Goal: Transaction & Acquisition: Obtain resource

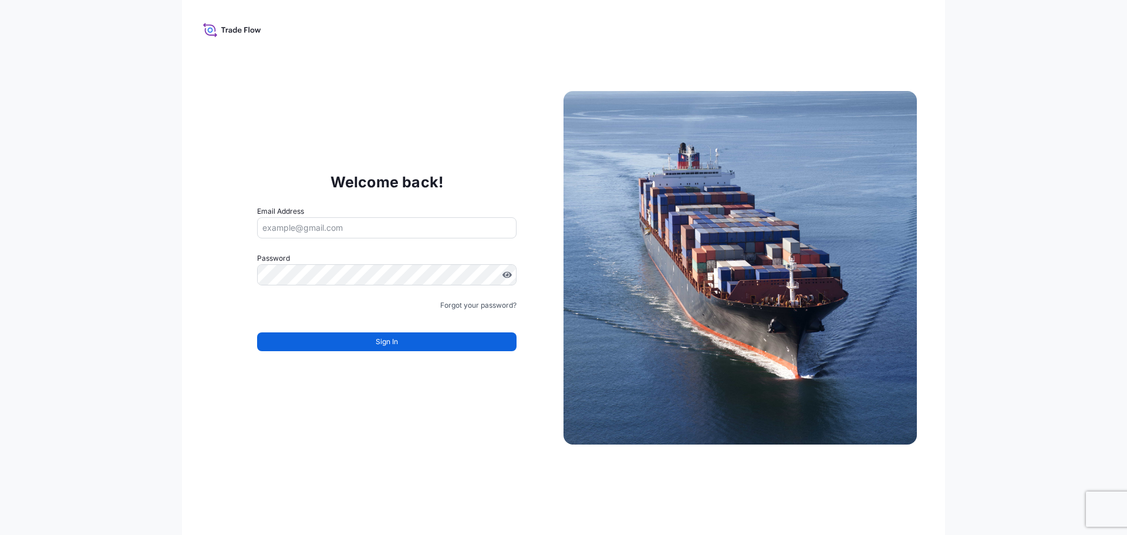
click at [300, 225] on input "Email Address" at bounding box center [386, 227] width 259 height 21
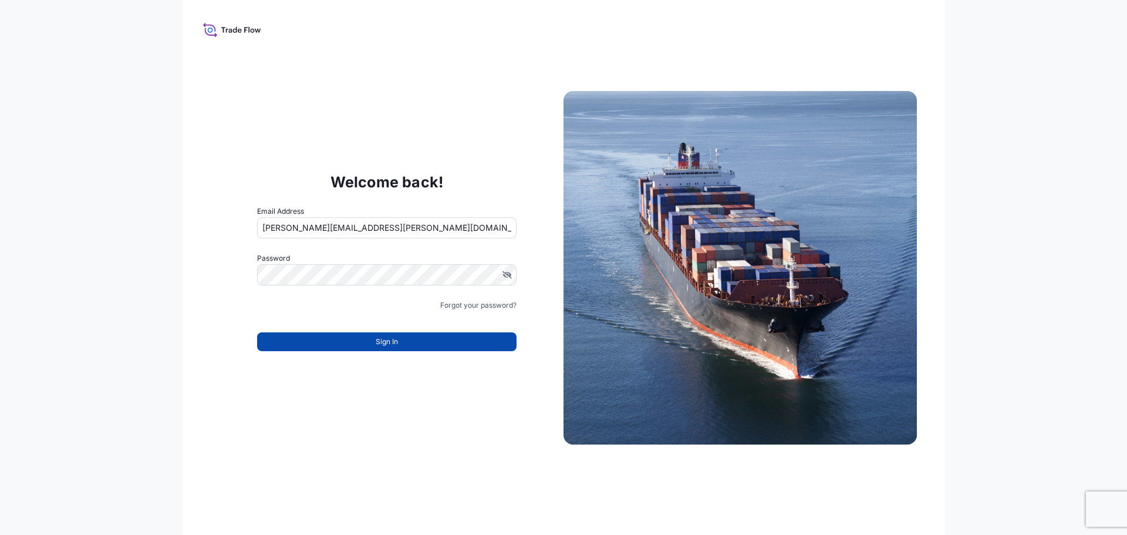
click at [396, 339] on span "Sign In" at bounding box center [387, 342] width 22 height 12
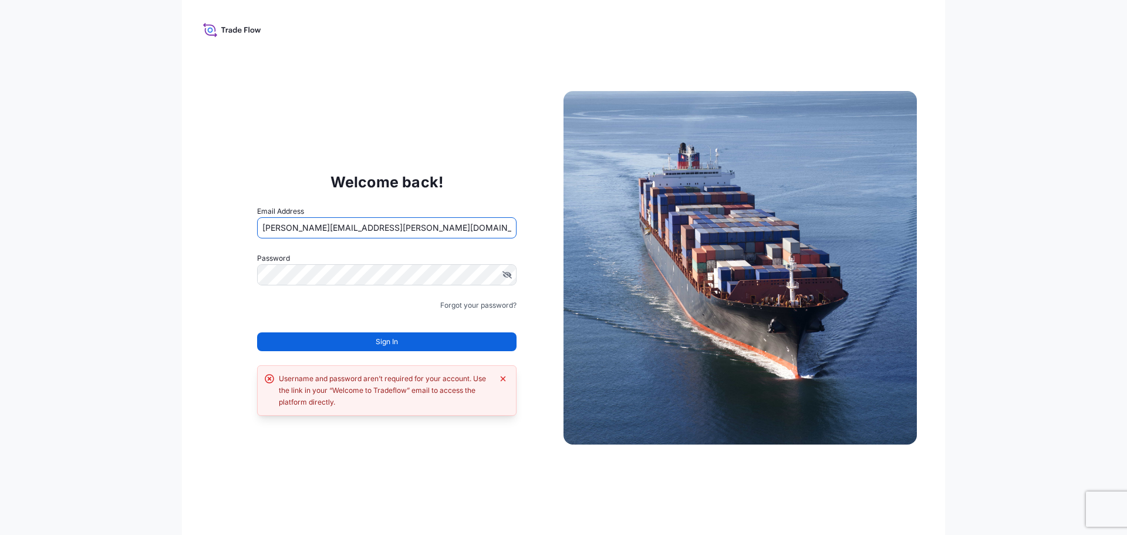
click at [315, 229] on input "[PERSON_NAME][EMAIL_ADDRESS][PERSON_NAME][DOMAIN_NAME]" at bounding box center [386, 227] width 259 height 21
type input "michael.lee@PSABDP.com"
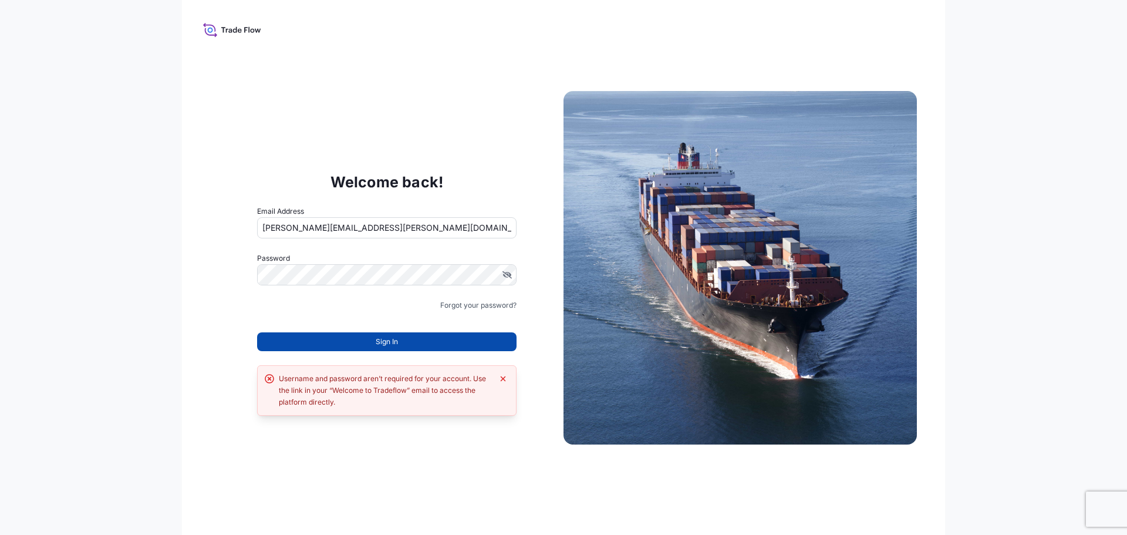
click at [364, 346] on button "Sign In" at bounding box center [386, 341] width 259 height 19
click at [386, 345] on span "Sign In" at bounding box center [387, 342] width 22 height 12
click at [391, 342] on span "Sign In" at bounding box center [387, 342] width 22 height 12
click at [210, 29] on icon at bounding box center [232, 29] width 58 height 17
click at [462, 305] on link "Forgot your password?" at bounding box center [478, 305] width 76 height 12
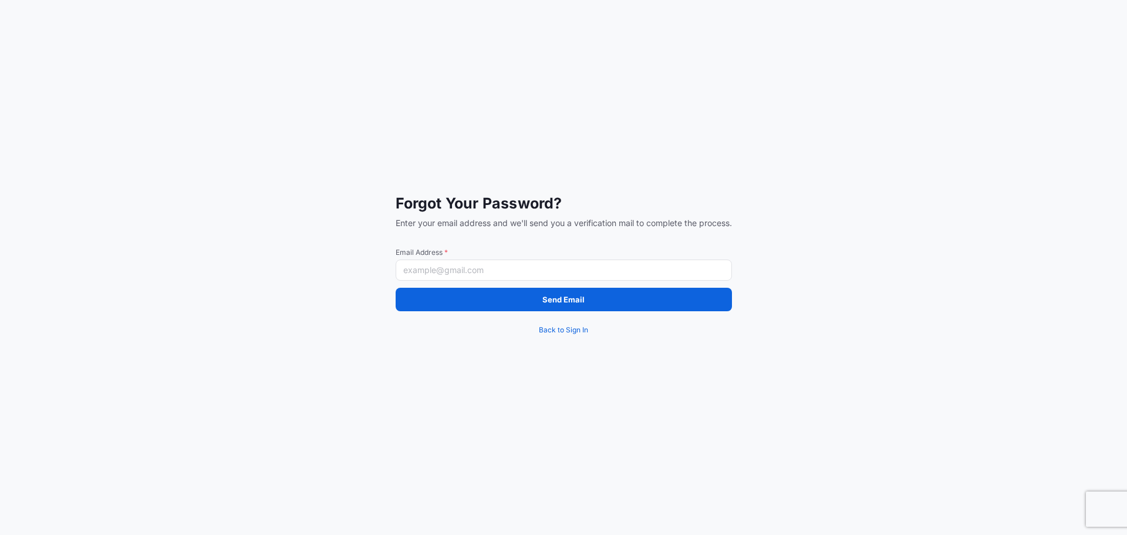
click at [423, 268] on input "Email Address *" at bounding box center [564, 269] width 336 height 21
type input "michael.lee@psabdp.com"
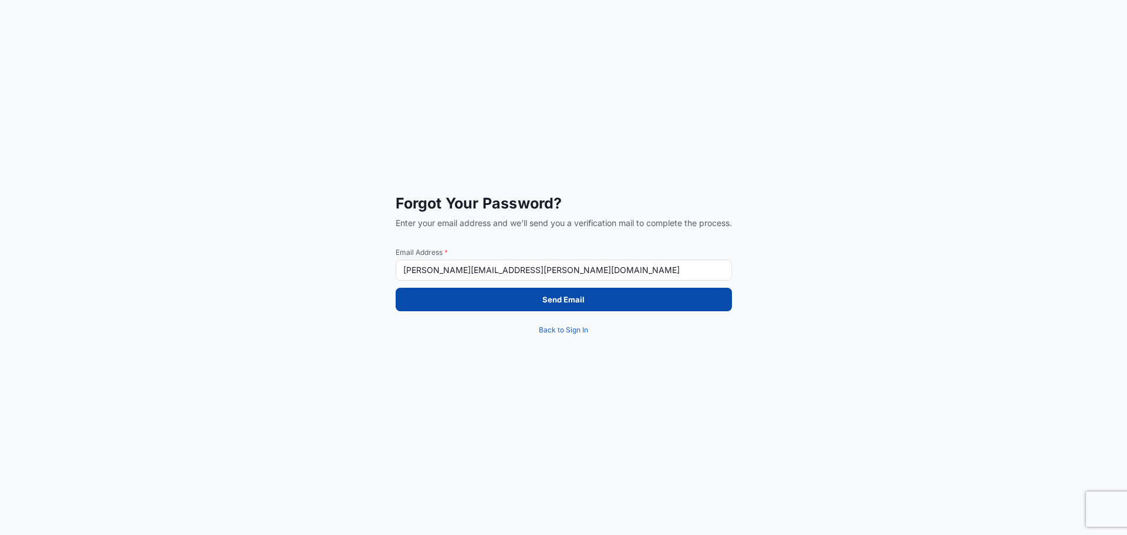
click at [511, 306] on button "Send Email" at bounding box center [564, 299] width 336 height 23
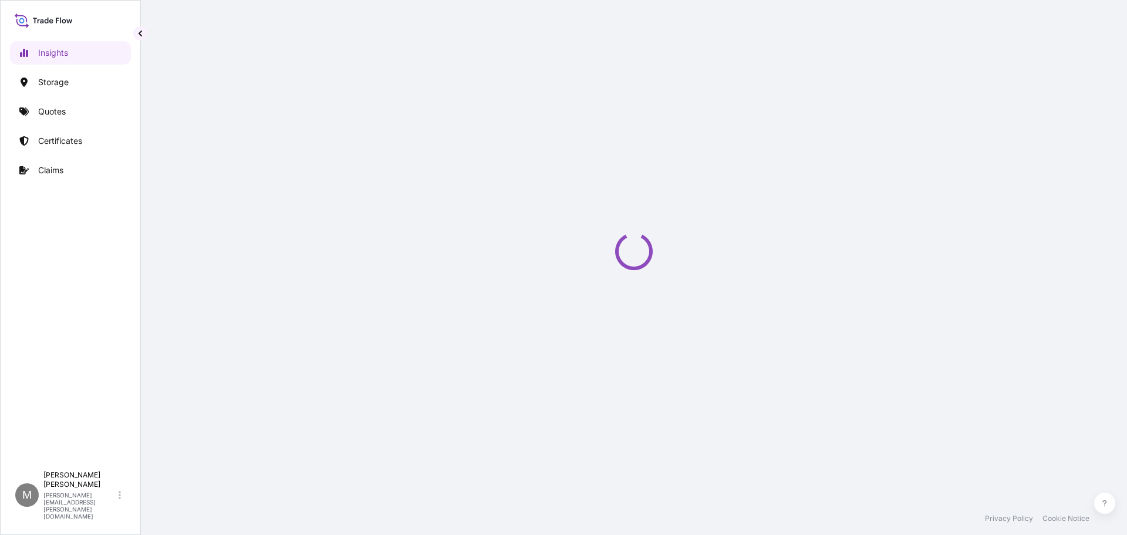
select select "2025"
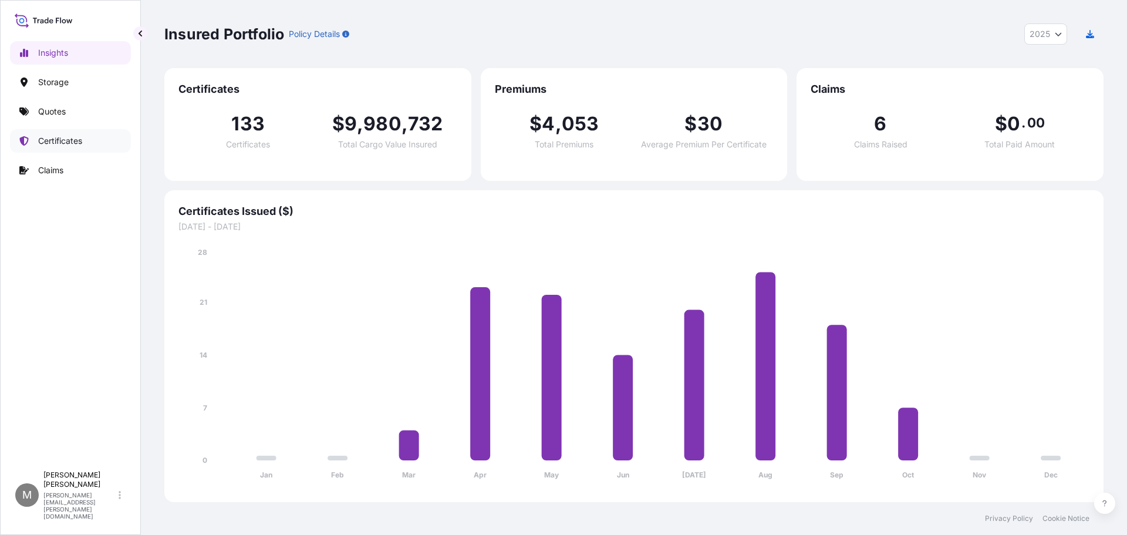
click at [69, 143] on p "Certificates" at bounding box center [60, 141] width 44 height 12
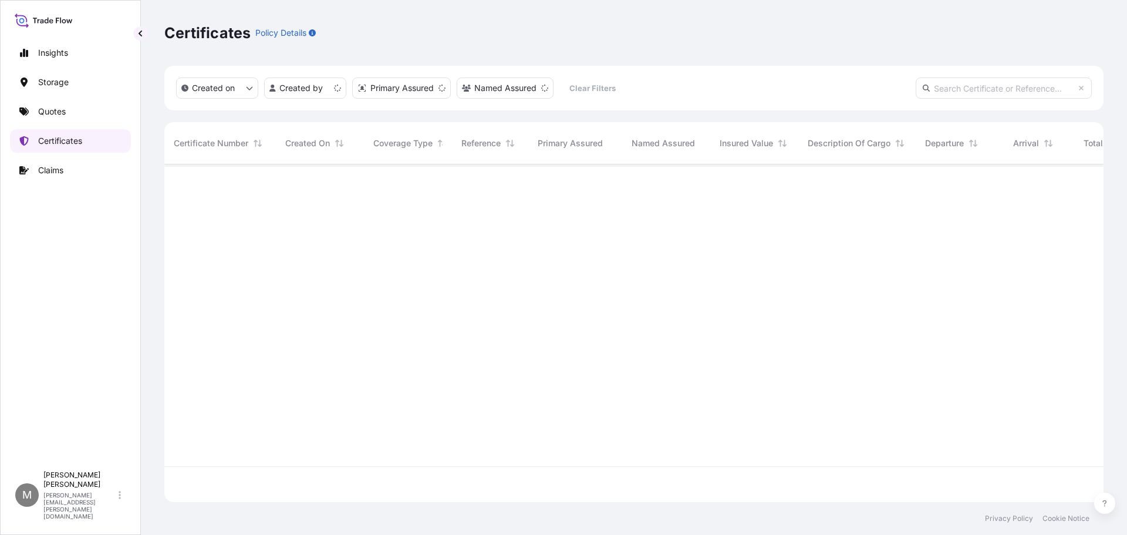
scroll to position [335, 930]
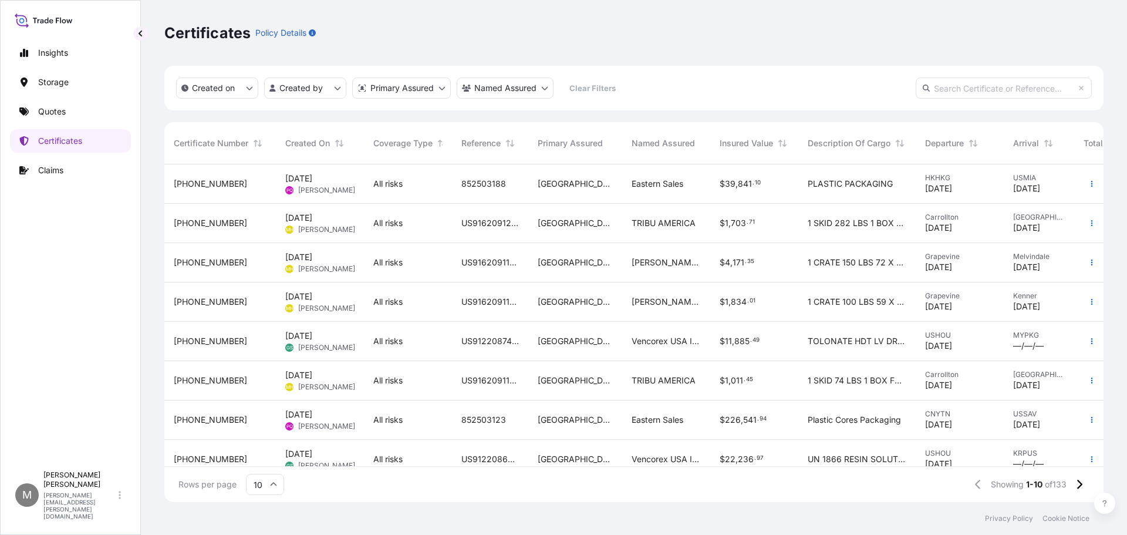
select select "2025"
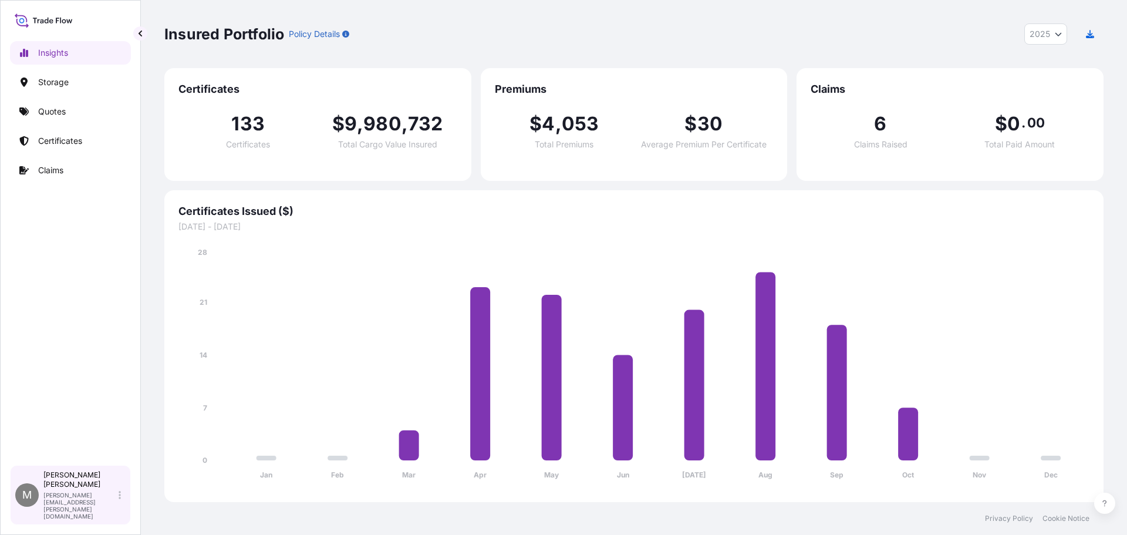
click at [120, 499] on icon at bounding box center [120, 494] width 2 height 9
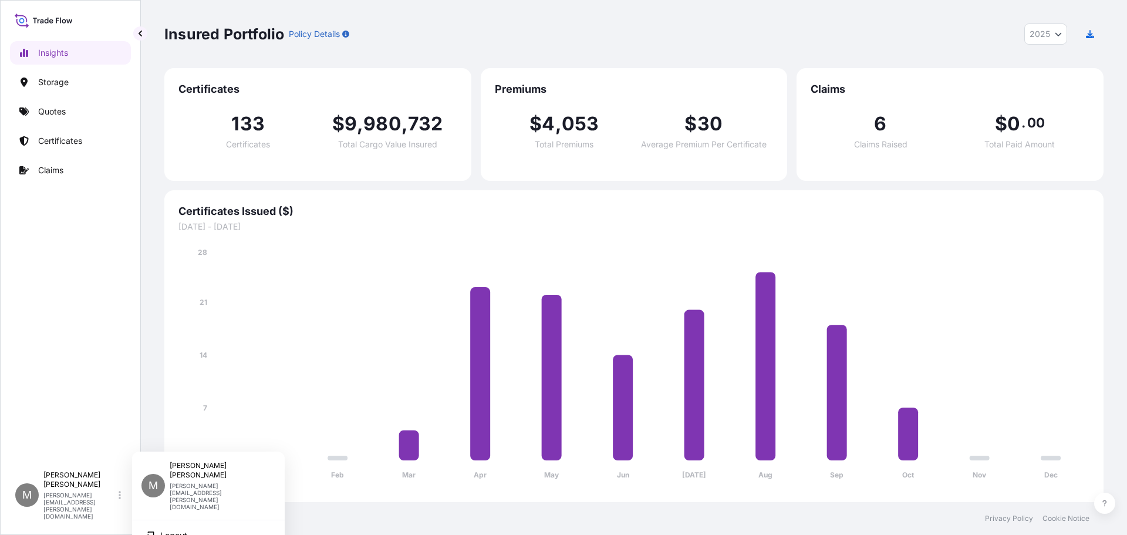
click at [117, 363] on div "Insights Storage Quotes Certificates Claims" at bounding box center [70, 248] width 121 height 434
click at [56, 113] on p "Quotes" at bounding box center [52, 112] width 28 height 12
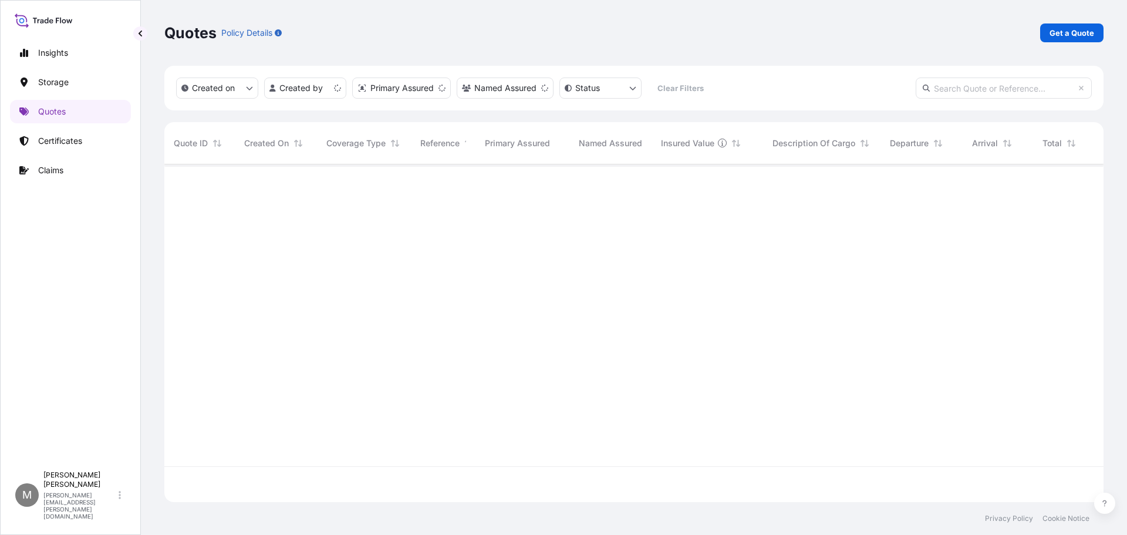
scroll to position [335, 930]
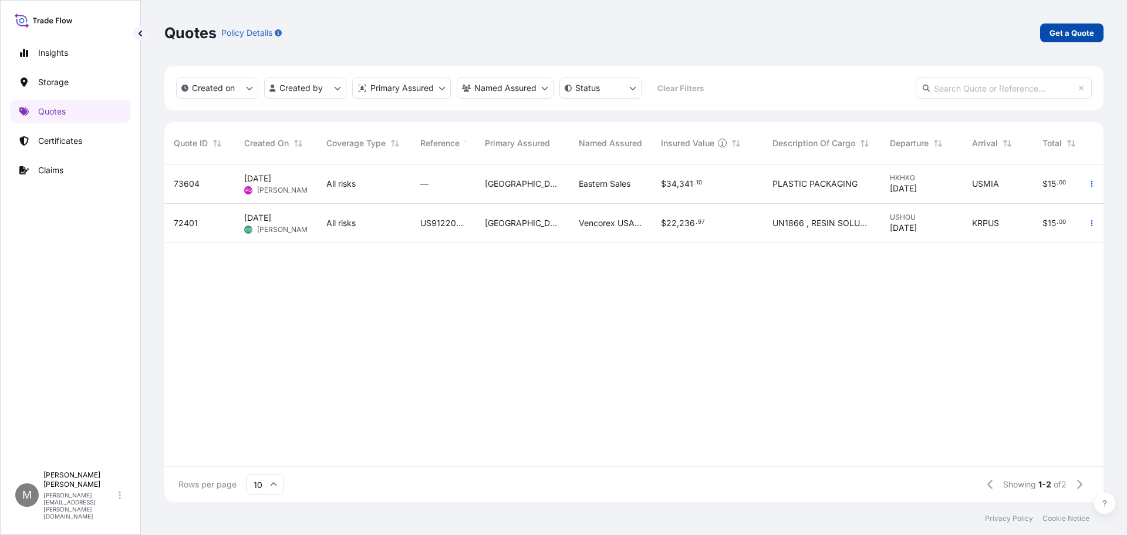
click at [1062, 32] on p "Get a Quote" at bounding box center [1071, 33] width 45 height 12
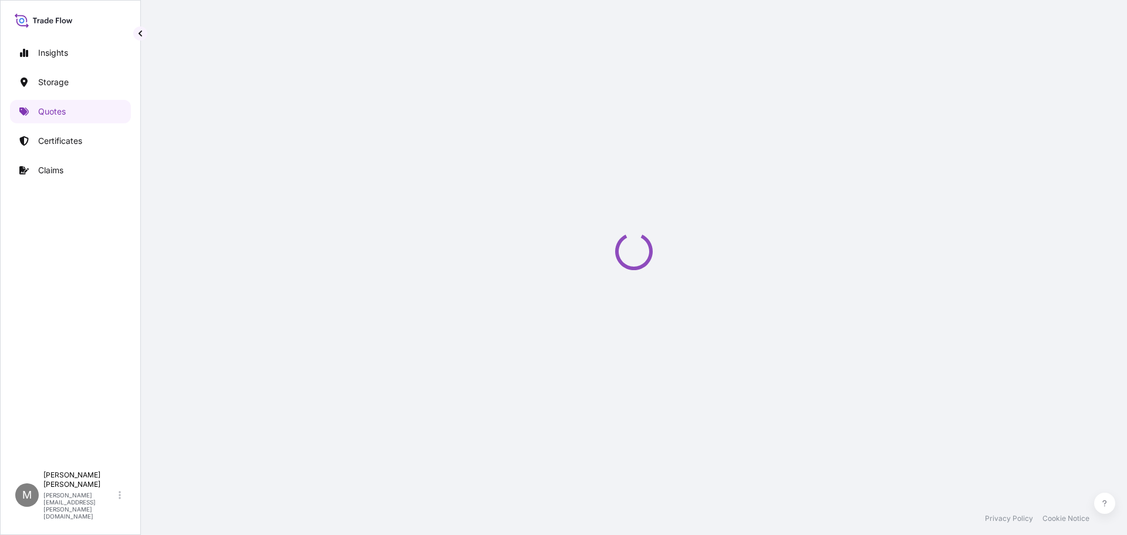
select select "Water"
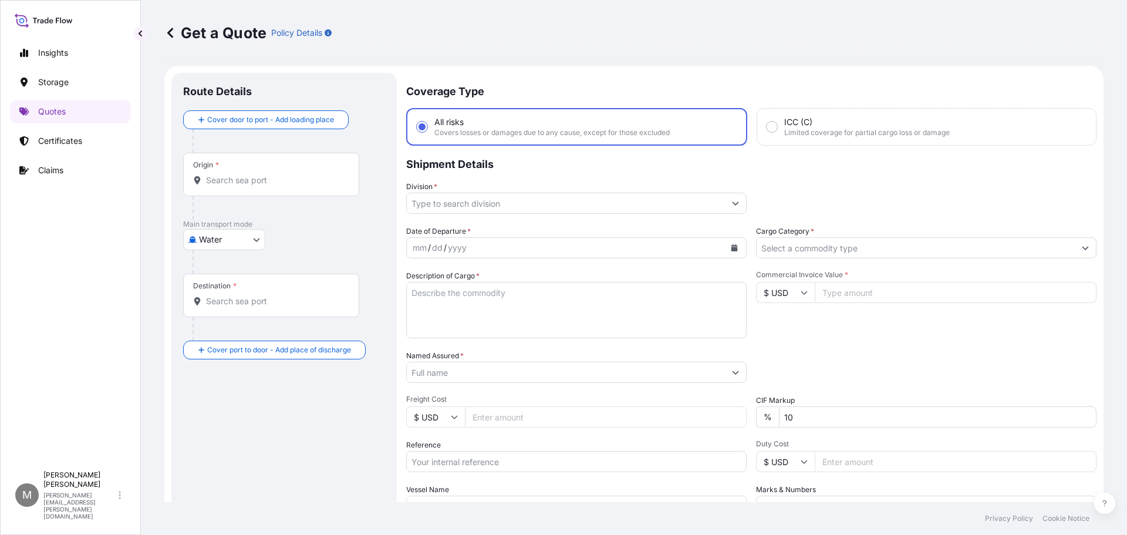
scroll to position [19, 0]
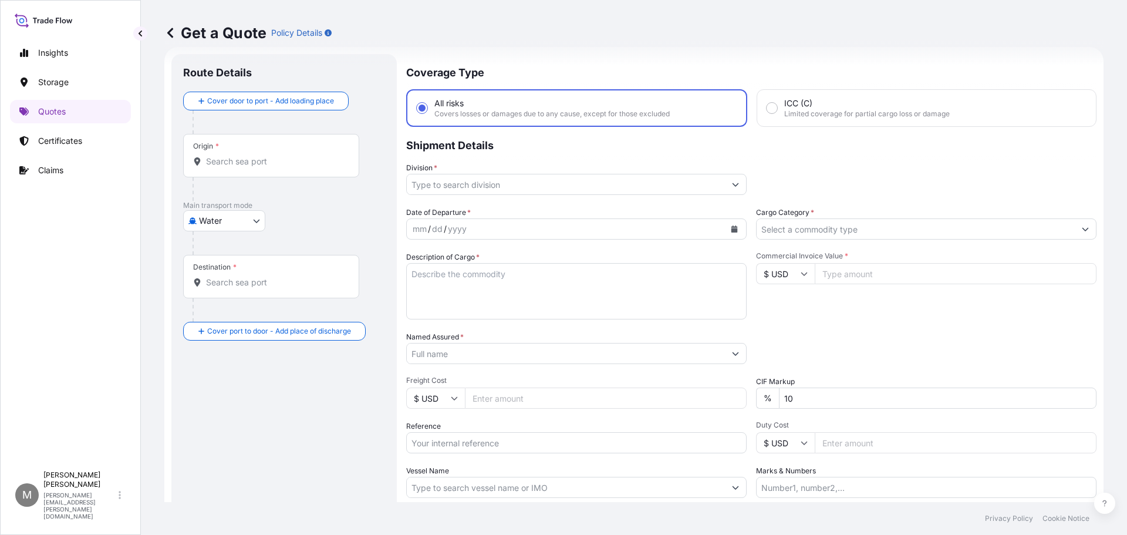
click at [225, 157] on input "Origin *" at bounding box center [275, 162] width 139 height 12
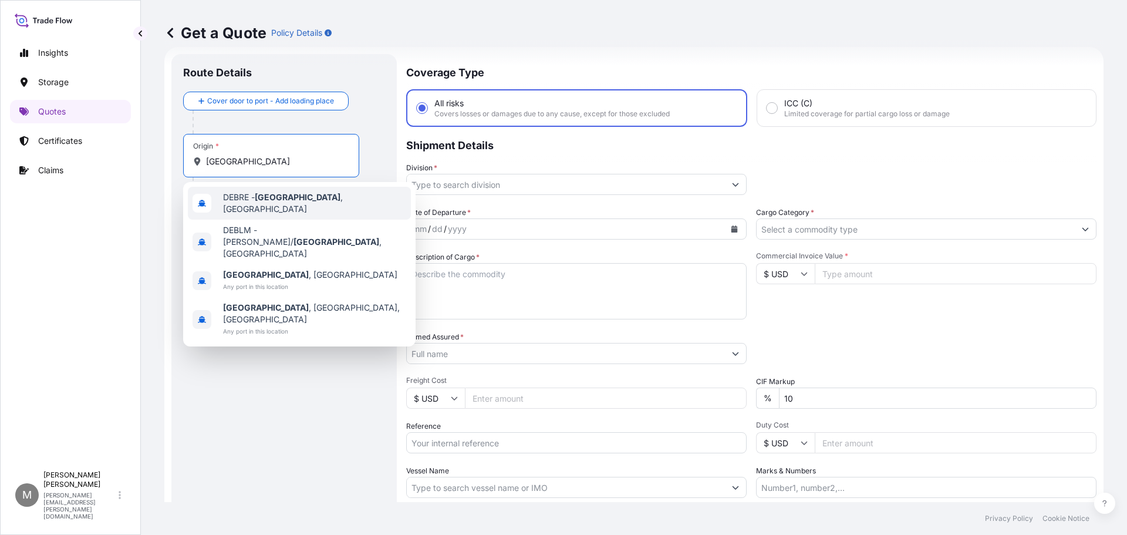
click at [280, 205] on span "DEBRE - Bremen , Germany" at bounding box center [314, 202] width 183 height 23
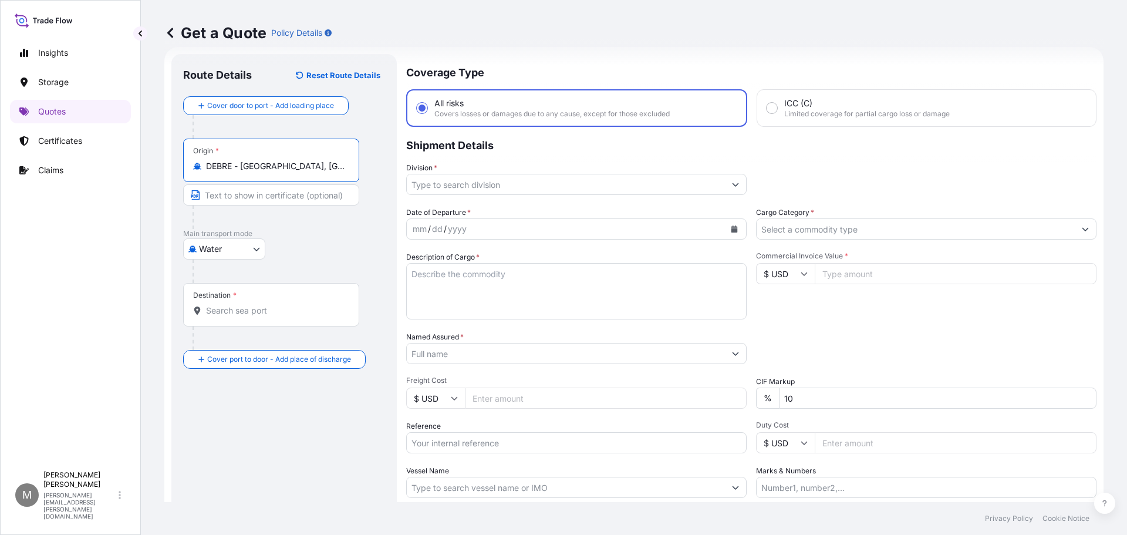
type input "DEBRE - Bremen, Germany"
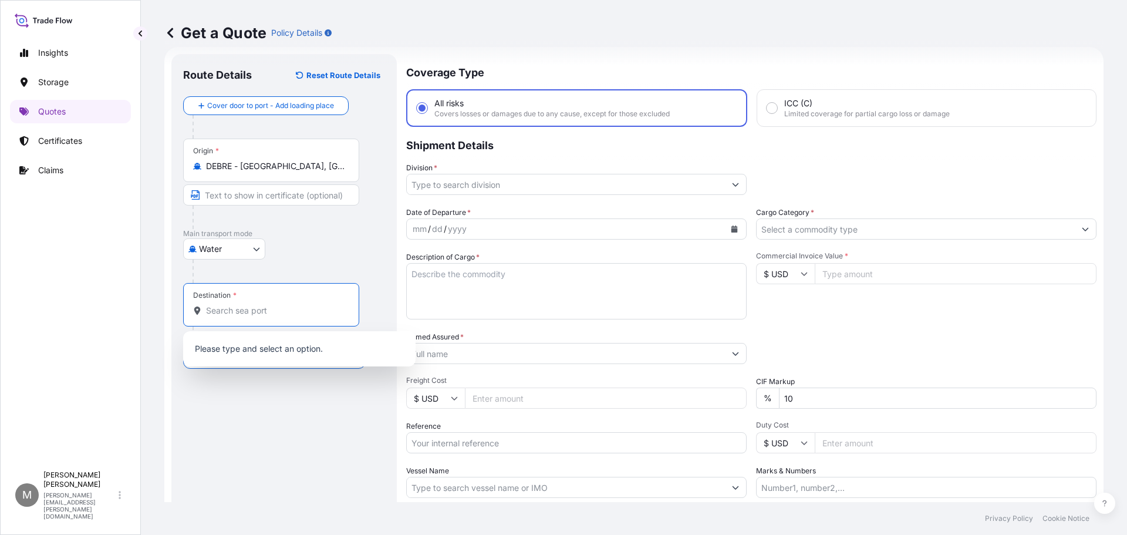
click at [247, 310] on input "Destination *" at bounding box center [275, 311] width 139 height 12
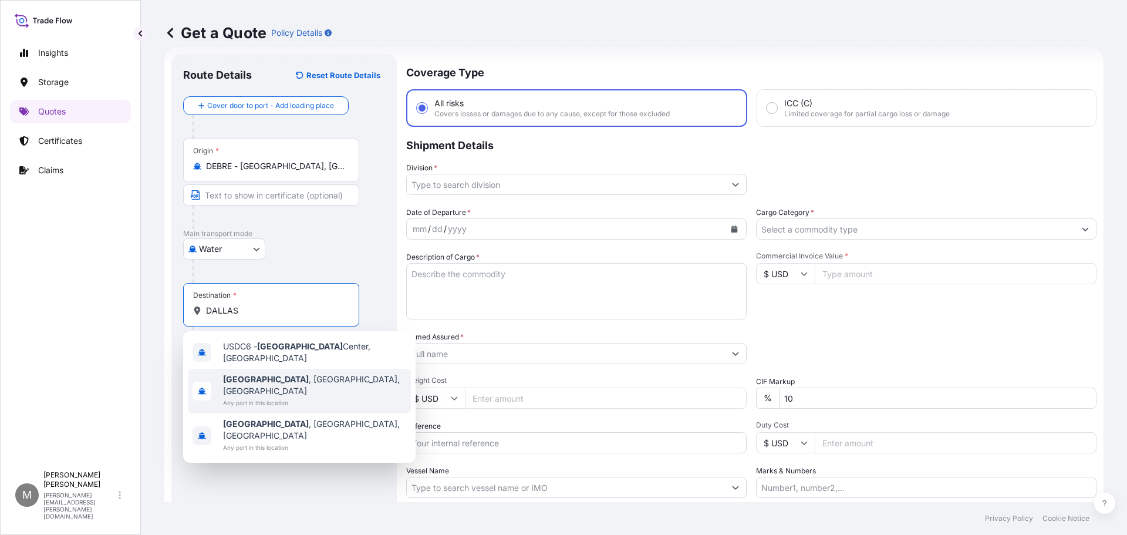
click at [262, 373] on span "Dallas , TX, USA" at bounding box center [314, 384] width 183 height 23
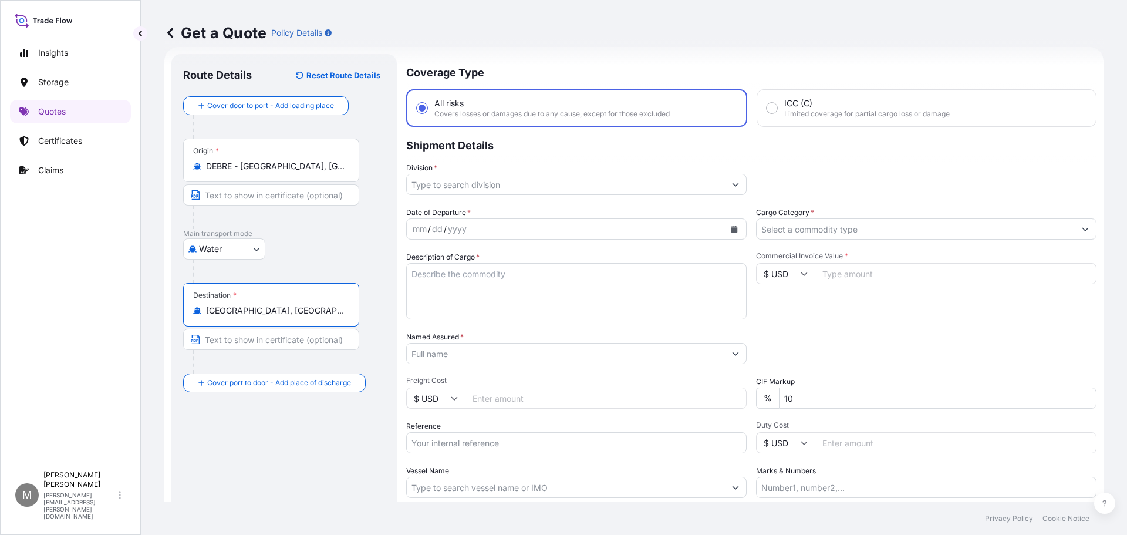
type input "Dallas, TX, USA"
click at [461, 185] on input "Division *" at bounding box center [566, 184] width 318 height 21
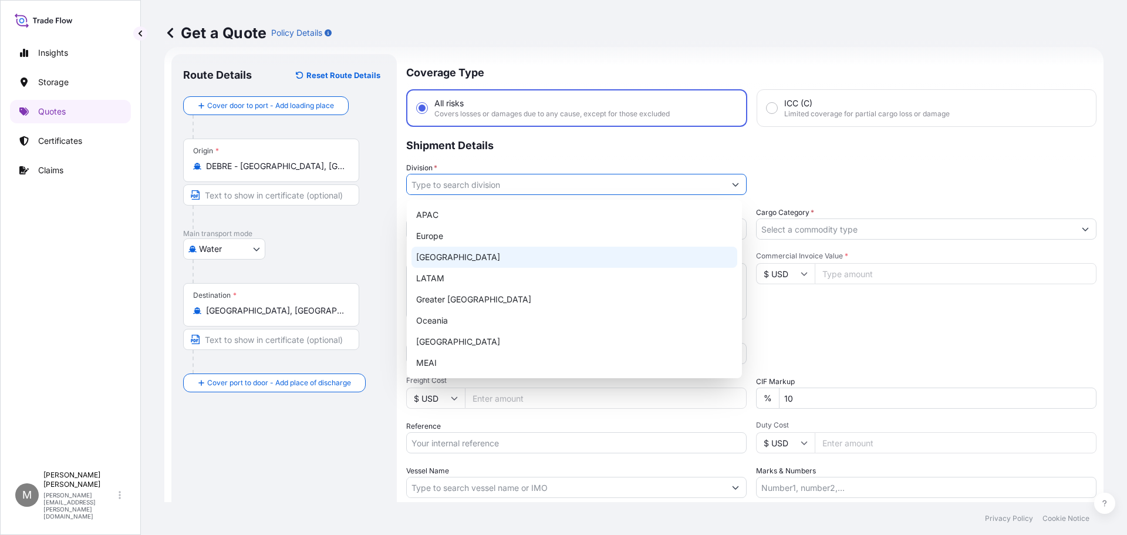
click at [431, 262] on div "North America" at bounding box center [574, 256] width 326 height 21
type input "North America"
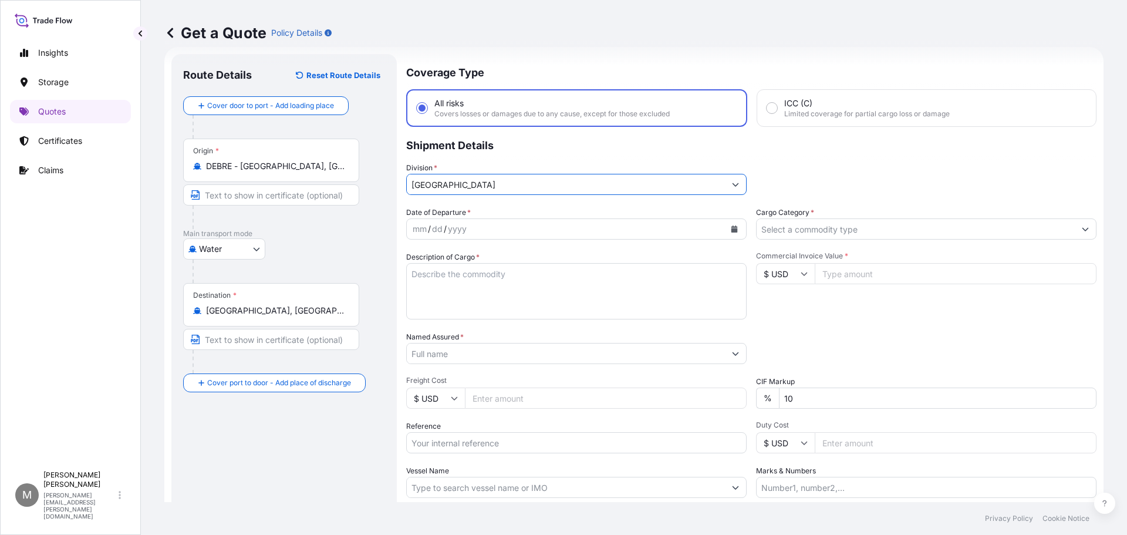
click at [731, 229] on icon "Calendar" at bounding box center [734, 228] width 6 height 7
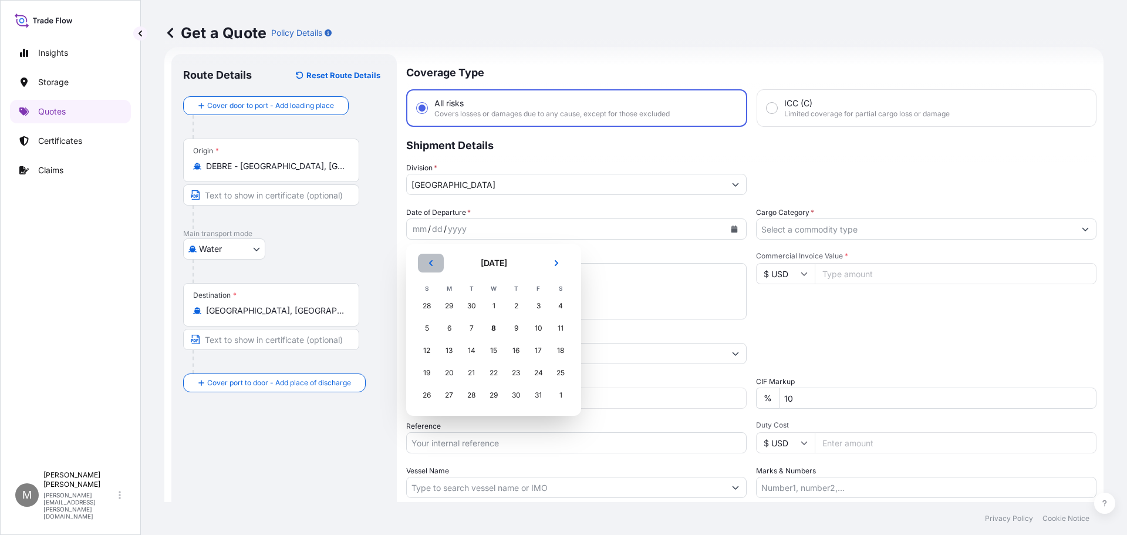
click at [433, 264] on icon "Previous" at bounding box center [430, 262] width 7 height 7
click at [453, 352] on div "15" at bounding box center [448, 350] width 21 height 21
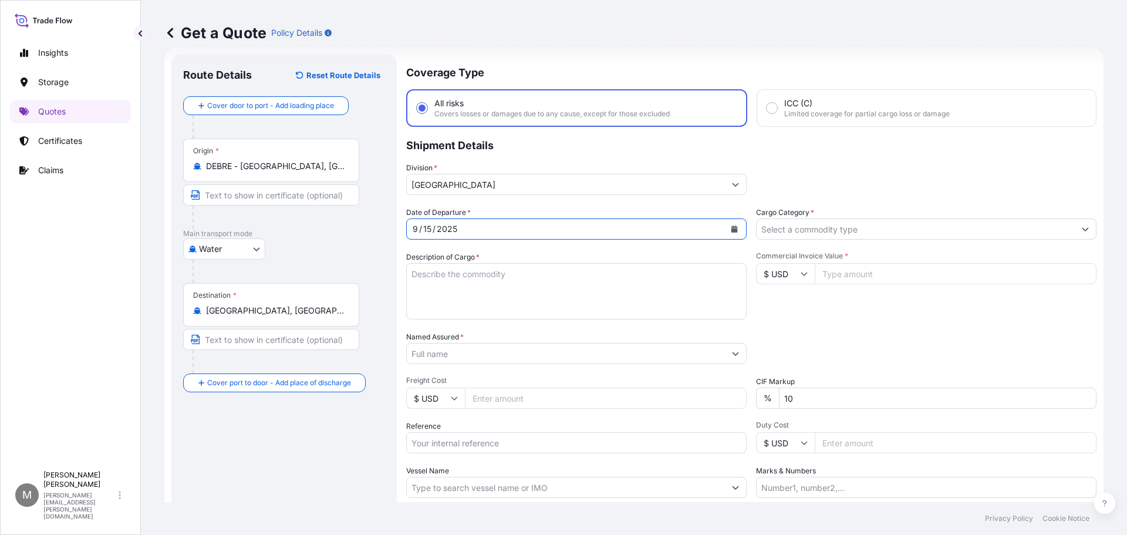
click at [471, 279] on textarea "Description of Cargo *" at bounding box center [576, 291] width 340 height 56
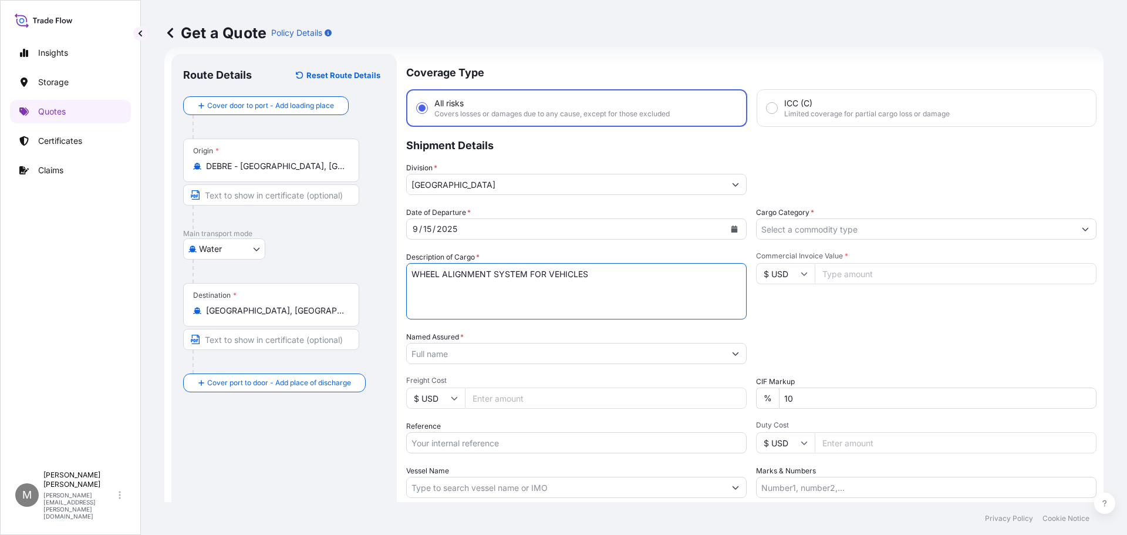
type textarea "WHEEL ALIGNMENT SYSTEM FOR VEHICLES"
click at [445, 354] on input "Named Assured *" at bounding box center [566, 353] width 318 height 21
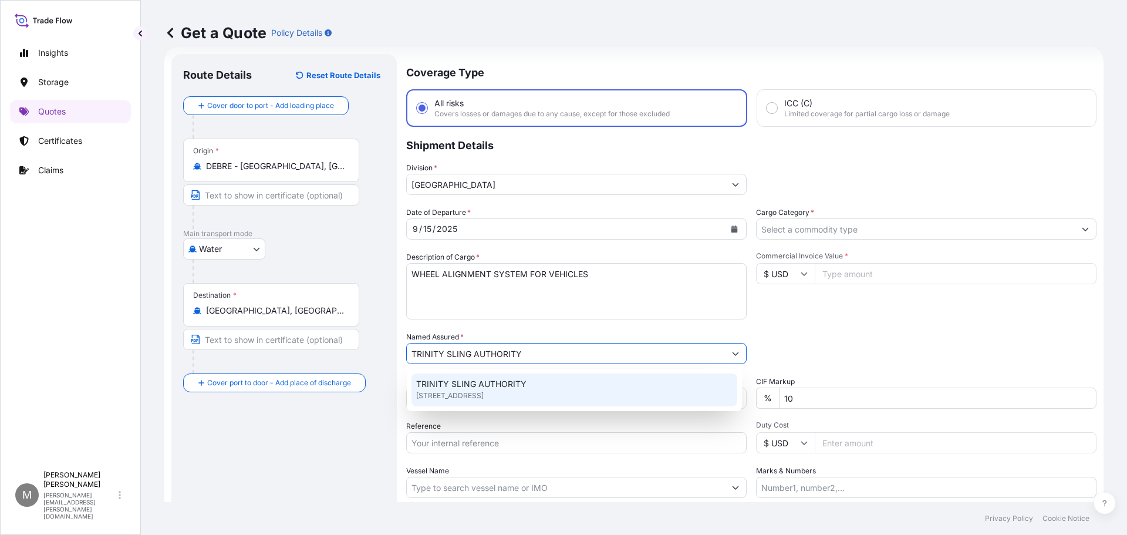
click at [480, 391] on span "3508 AVENUE F EAST, 76011, ARLINGTON, United States of America" at bounding box center [449, 396] width 67 height 12
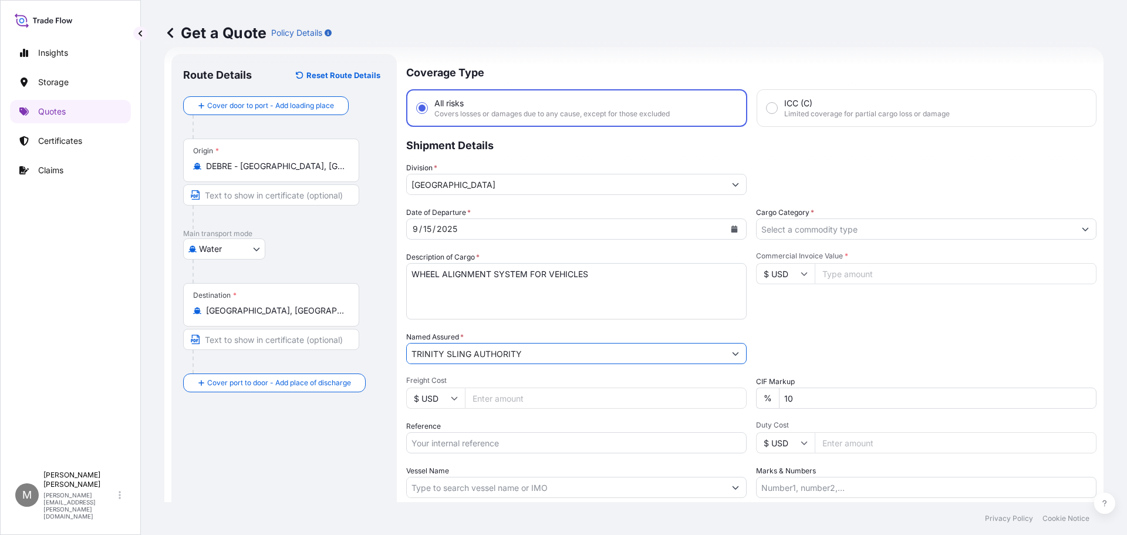
type input "TRINITY SLING AUTHORITY"
click at [511, 398] on input "Freight Cost" at bounding box center [606, 397] width 282 height 21
type input "3540"
click at [447, 442] on input "Reference" at bounding box center [576, 442] width 340 height 21
type input "852502931"
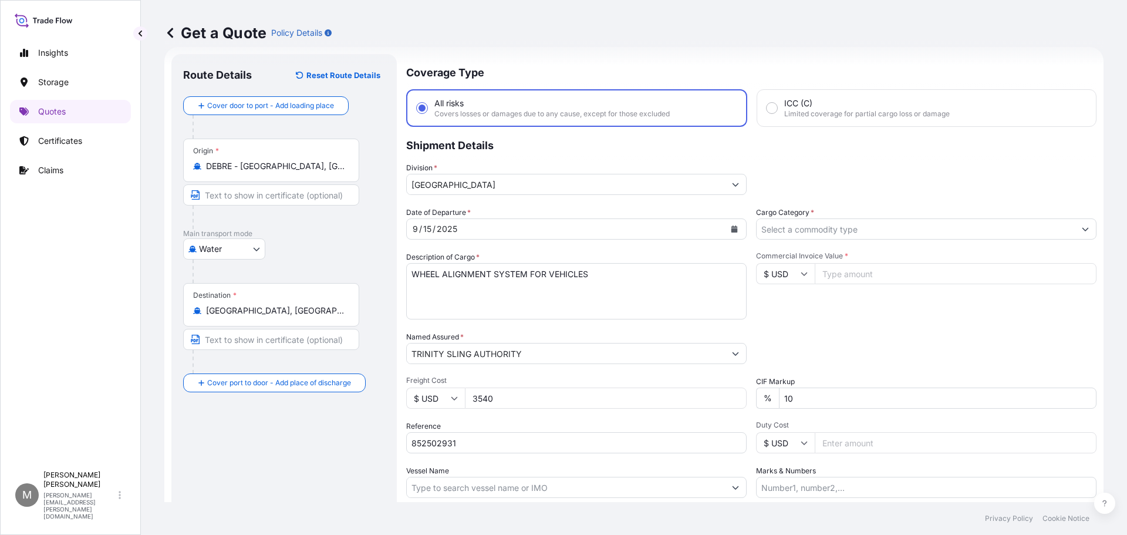
click at [843, 444] on input "Duty Cost" at bounding box center [956, 442] width 282 height 21
type input "39411.89"
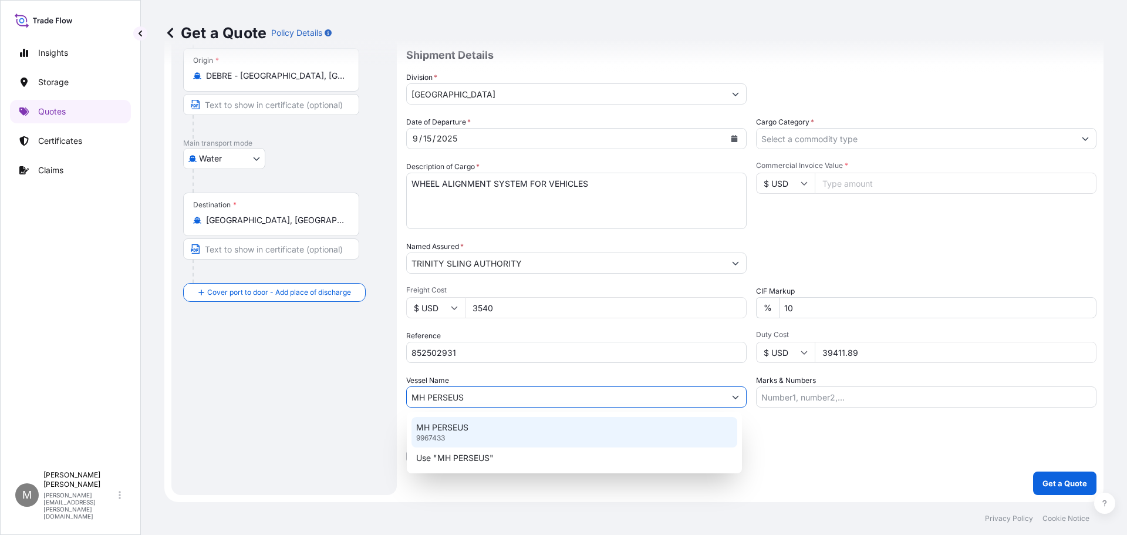
click at [448, 434] on div "MH PERSEUS 9967433" at bounding box center [574, 432] width 326 height 31
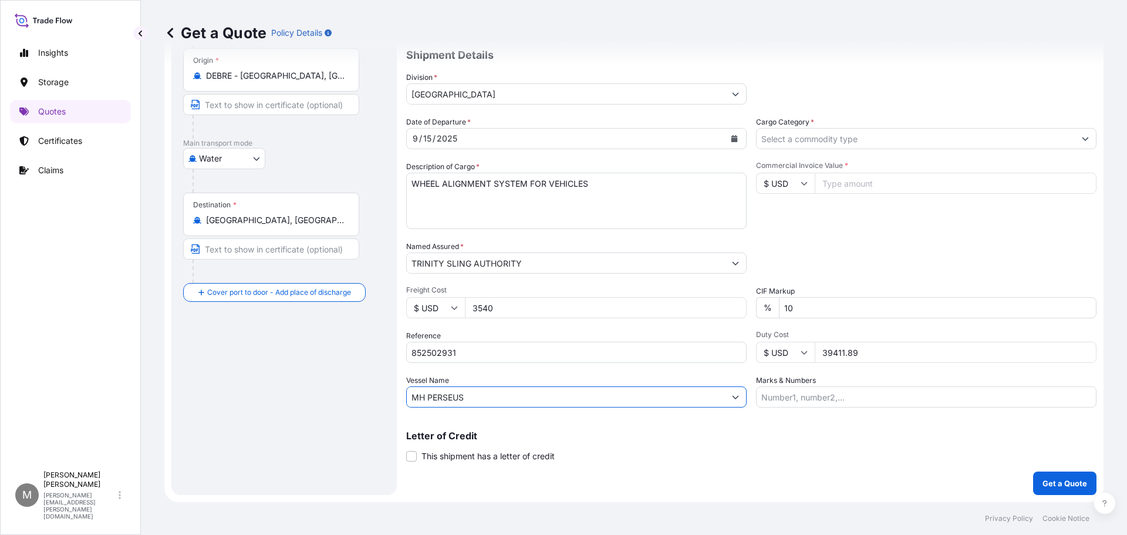
type input "MH PERSEUS"
click at [769, 398] on input "Marks & Numbers" at bounding box center [926, 396] width 340 height 21
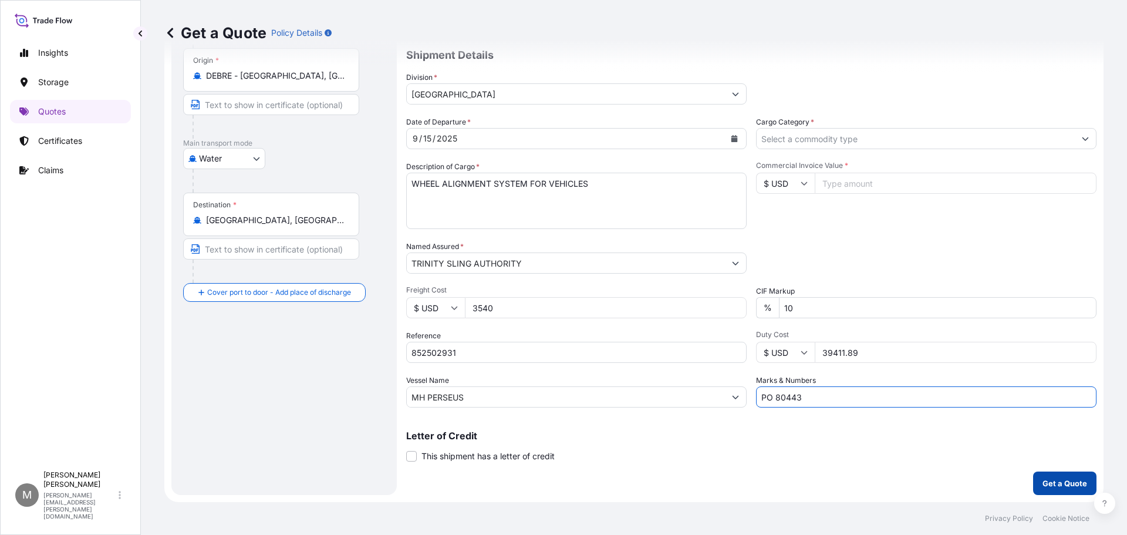
type input "PO 80443"
click at [1046, 487] on p "Get a Quote" at bounding box center [1064, 483] width 45 height 12
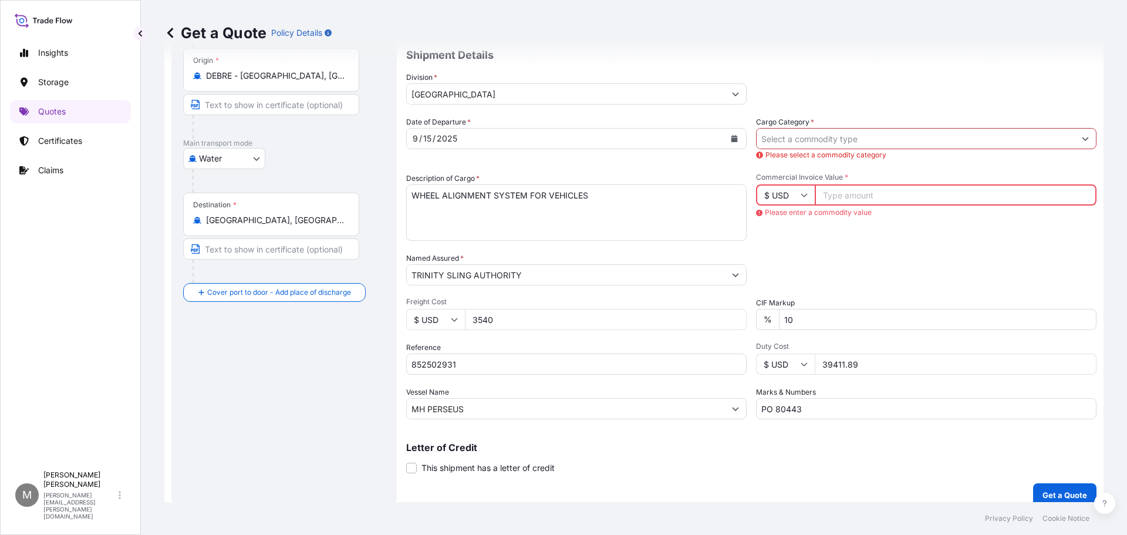
click at [819, 137] on input "Cargo Category *" at bounding box center [915, 138] width 318 height 21
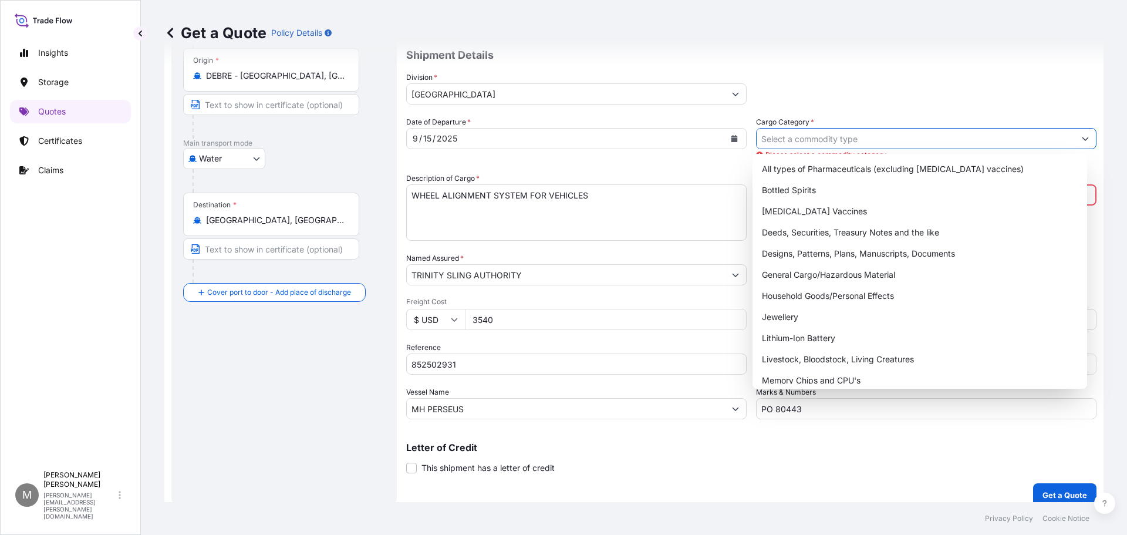
scroll to position [0, 0]
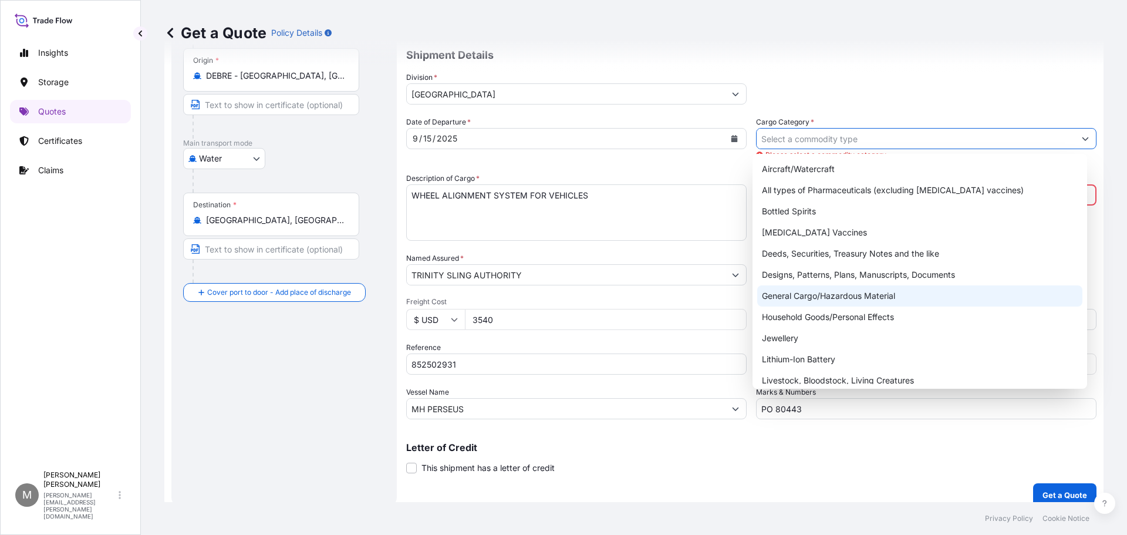
click at [833, 293] on div "General Cargo/Hazardous Material" at bounding box center [920, 295] width 326 height 21
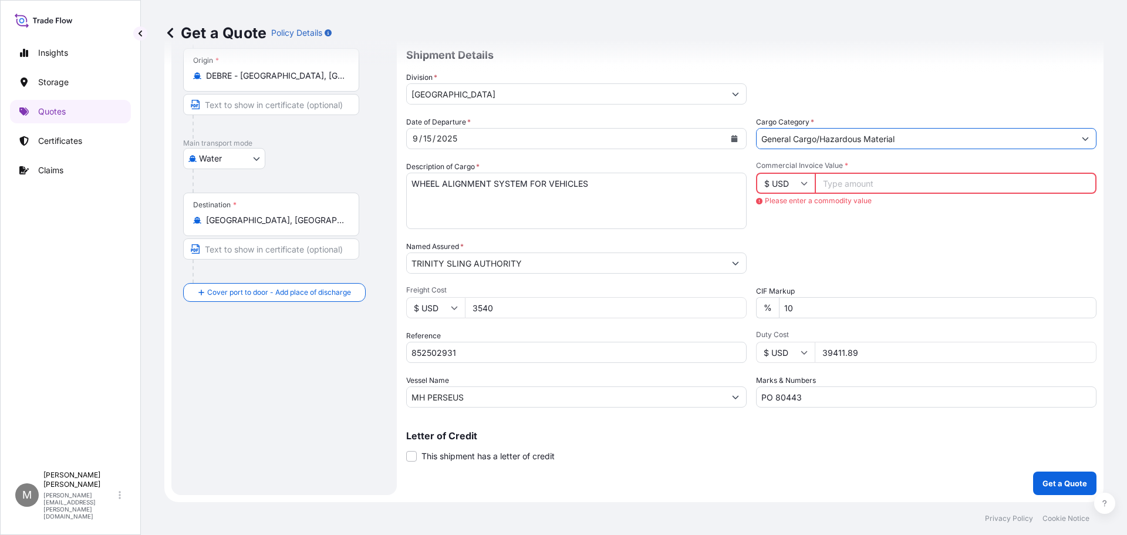
drag, startPoint x: 927, startPoint y: 136, endPoint x: 811, endPoint y: 136, distance: 116.2
click at [811, 136] on input "General Cargo/Hazardous Material" at bounding box center [915, 138] width 318 height 21
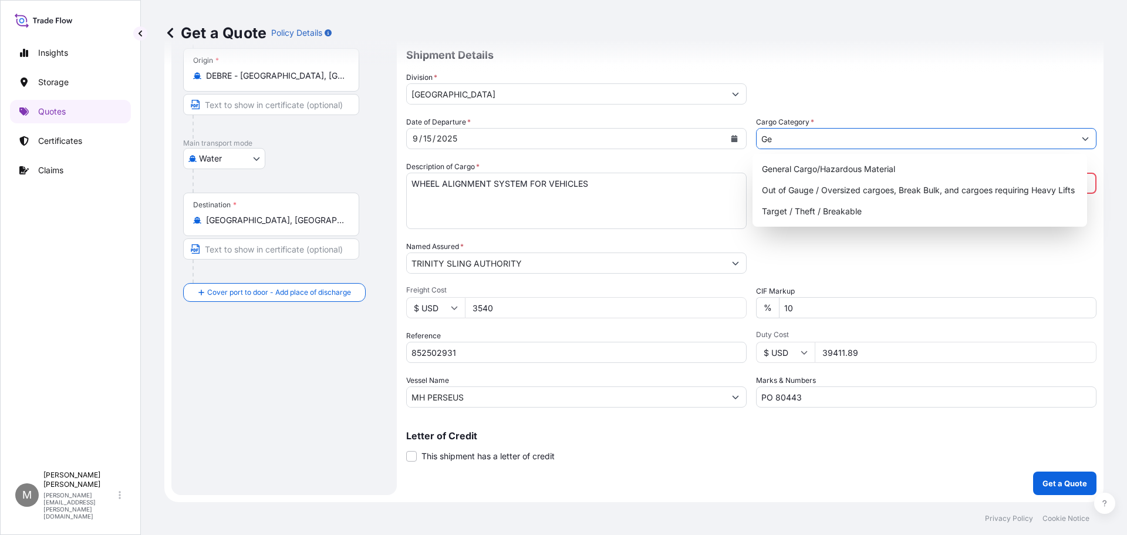
type input "G"
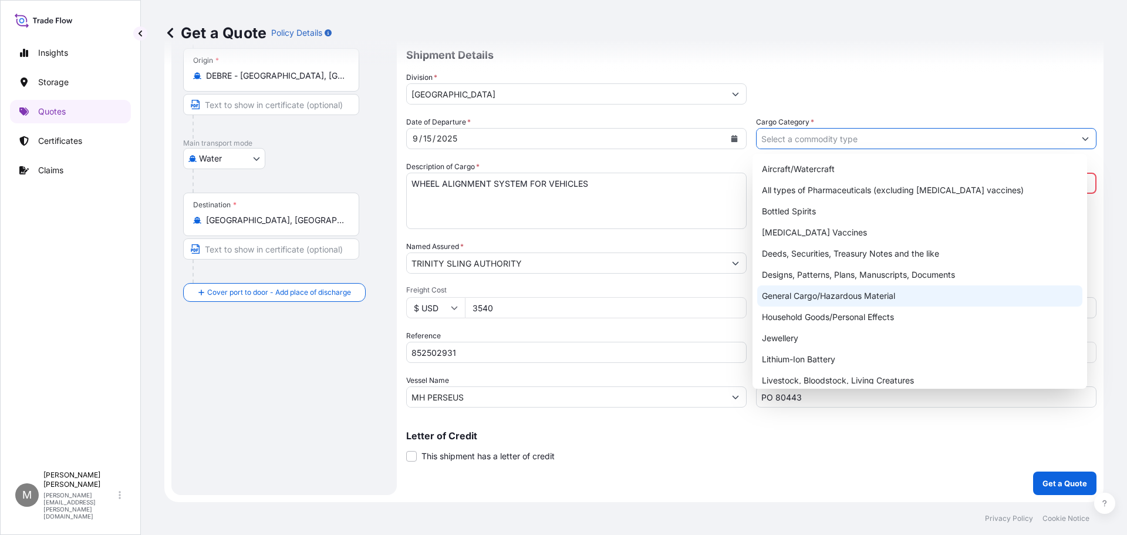
click at [847, 292] on div "General Cargo/Hazardous Material" at bounding box center [920, 295] width 326 height 21
type input "General Cargo/Hazardous Material"
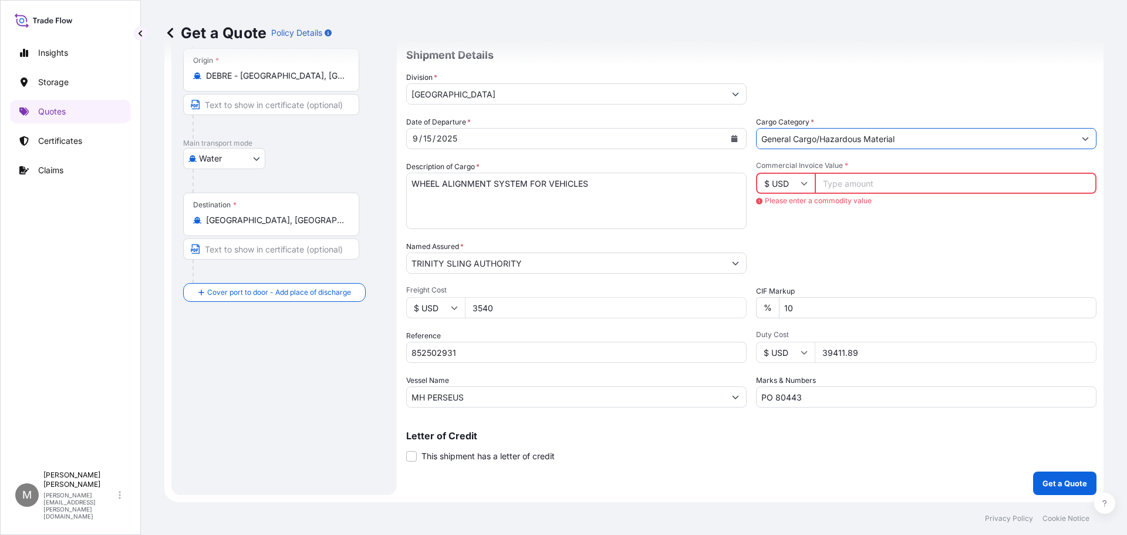
click at [842, 181] on input "Commercial Invoice Value *" at bounding box center [956, 183] width 282 height 21
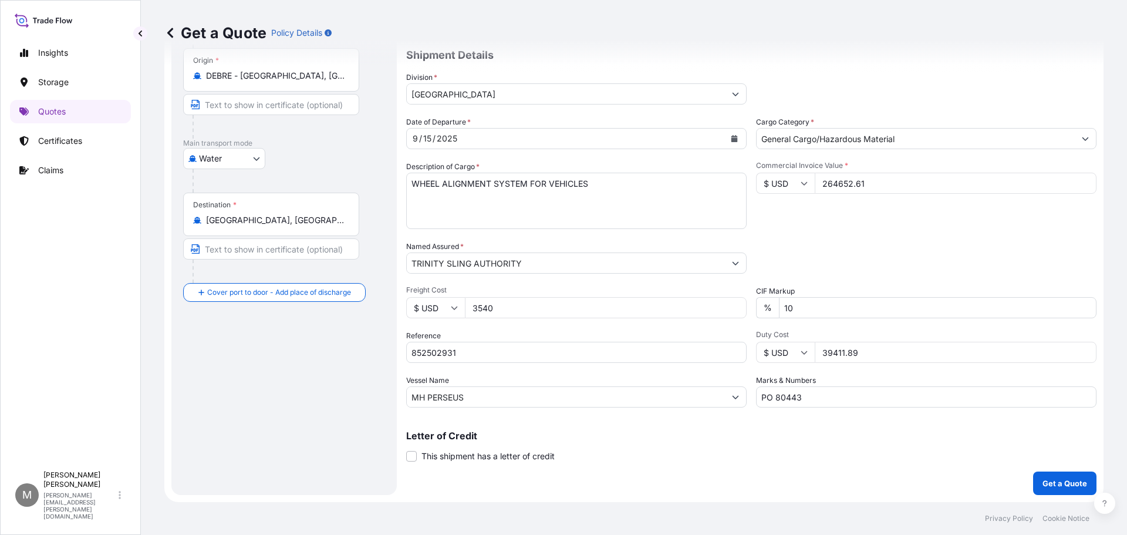
type input "264652.61"
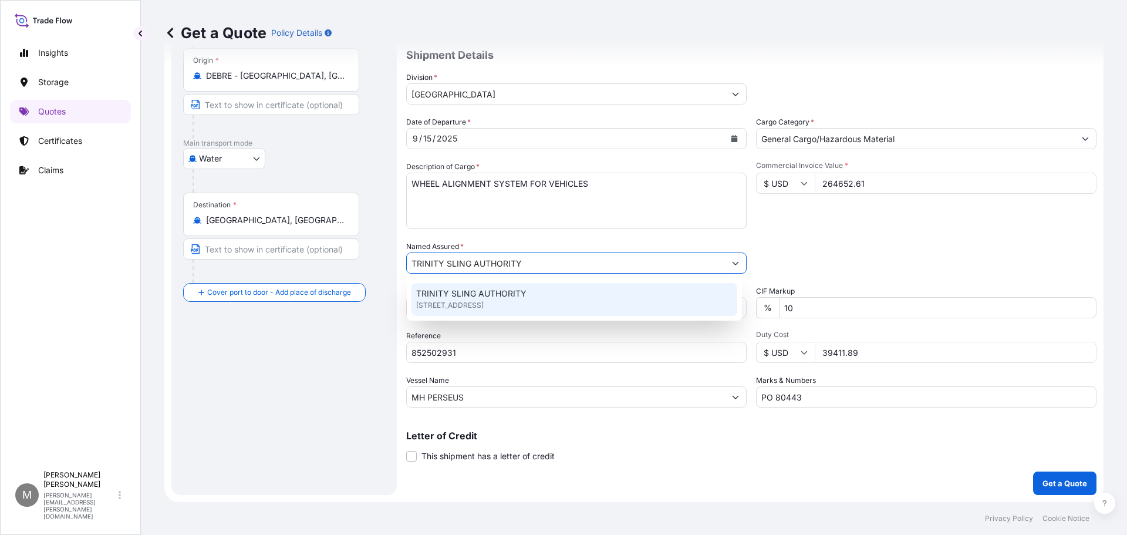
click at [529, 298] on div "TRINITY SLING AUTHORITY 3508 AVENUE F EAST, 76011, ARLINGTON, United States of …" at bounding box center [574, 299] width 326 height 33
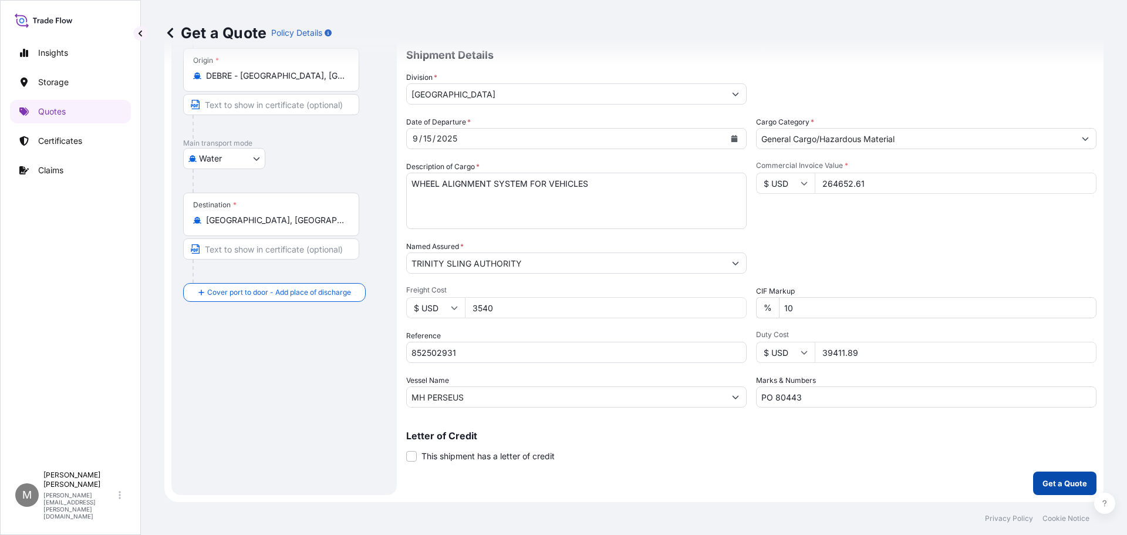
click at [1049, 486] on p "Get a Quote" at bounding box center [1064, 483] width 45 height 12
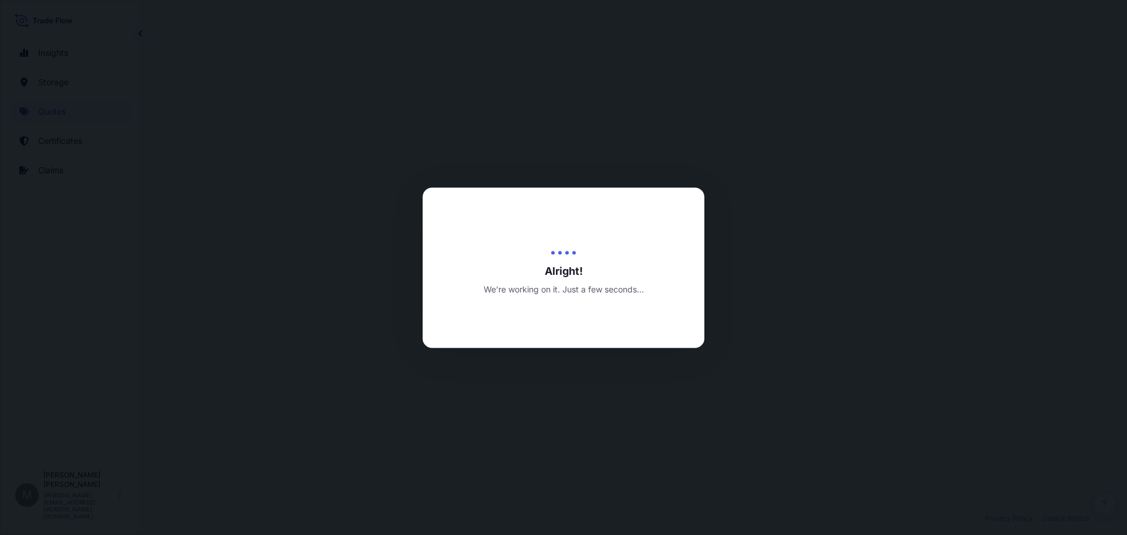
select select "Water"
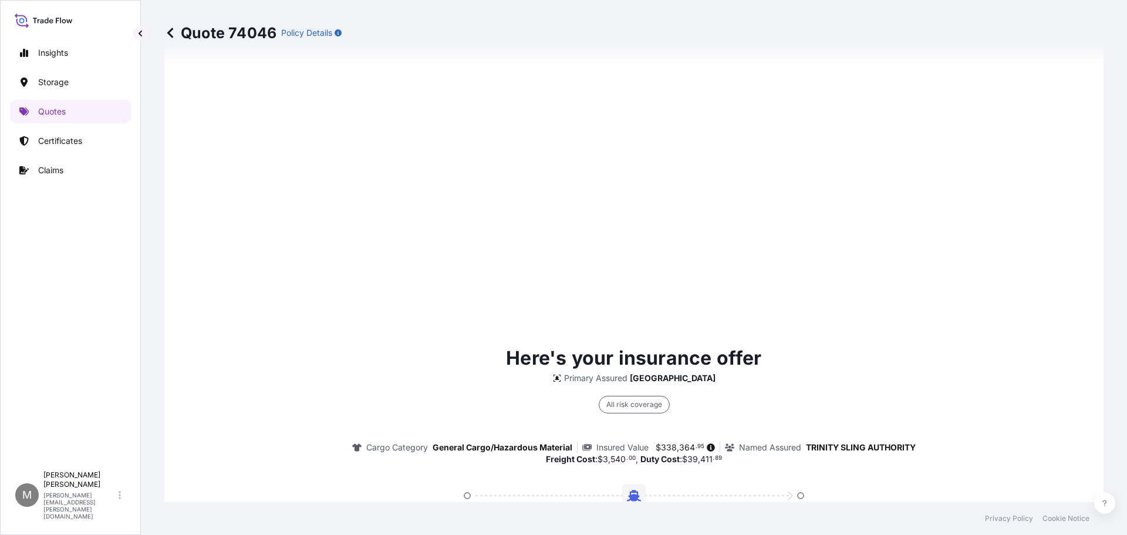
scroll to position [1690, 0]
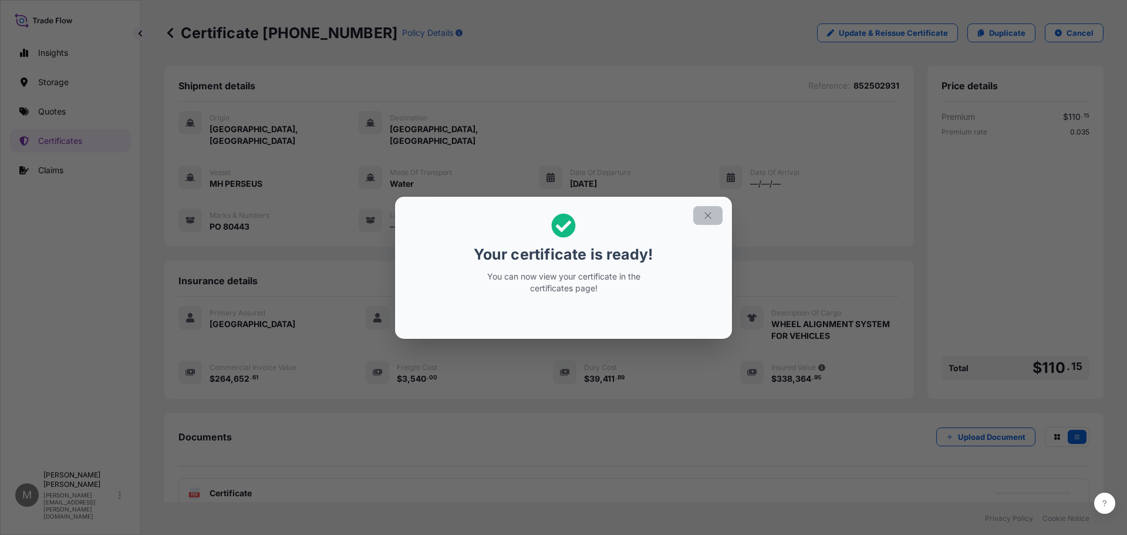
click at [707, 216] on icon "button" at bounding box center [707, 215] width 6 height 6
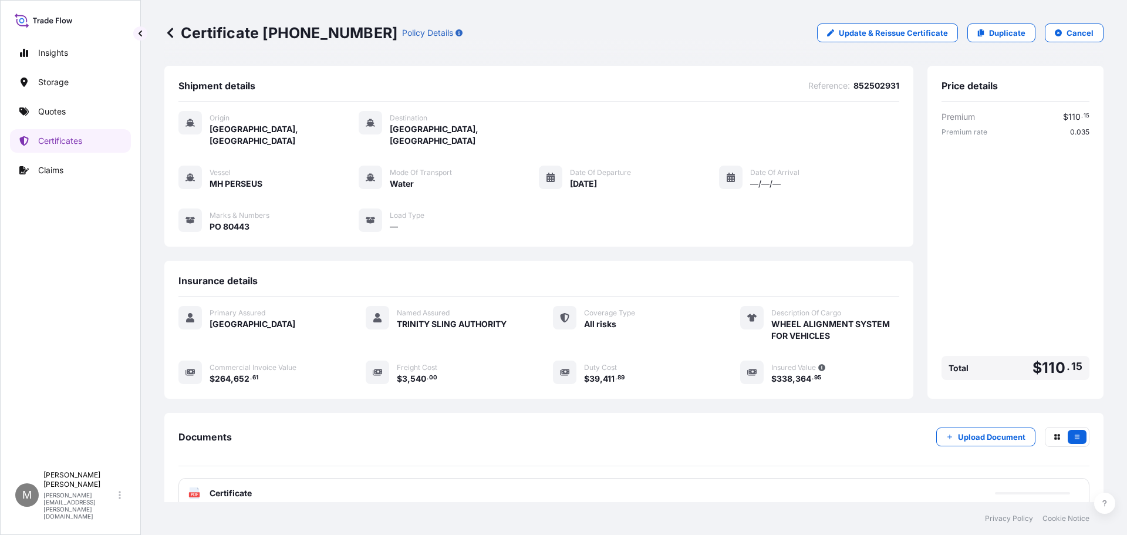
scroll to position [82, 0]
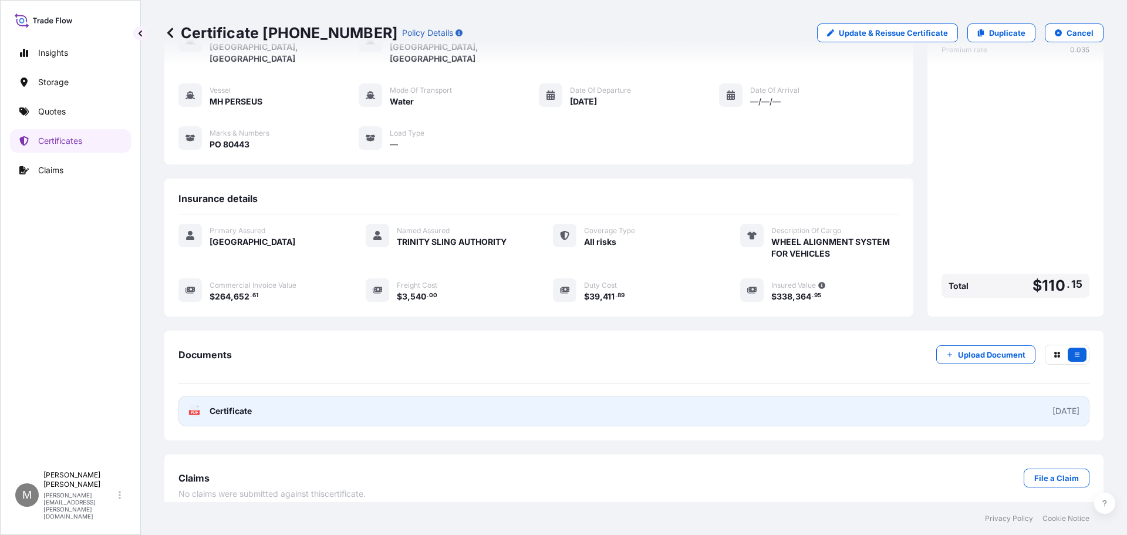
click at [224, 405] on span "Certificate" at bounding box center [231, 411] width 42 height 12
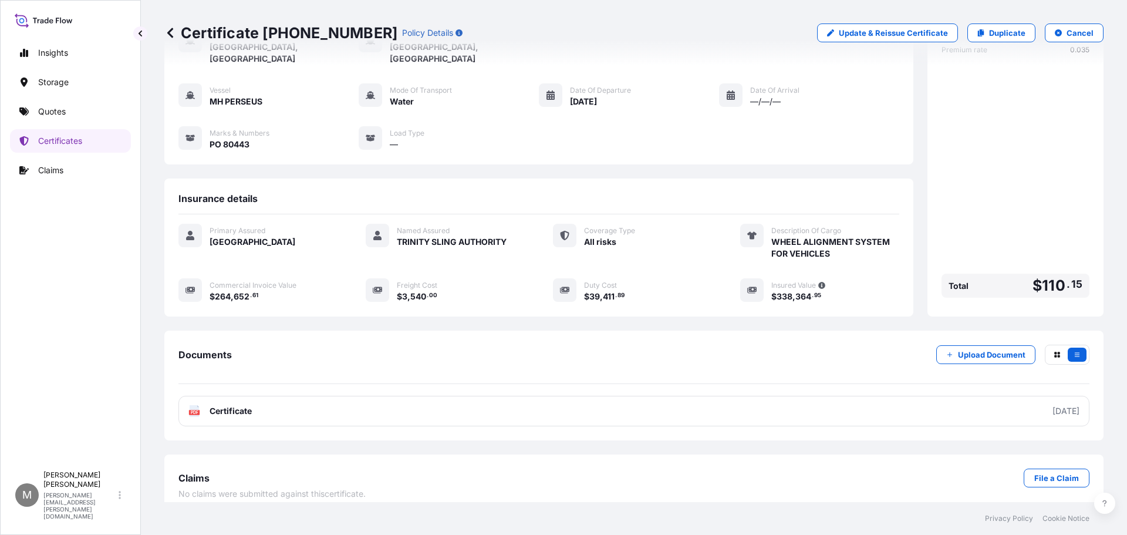
scroll to position [0, 0]
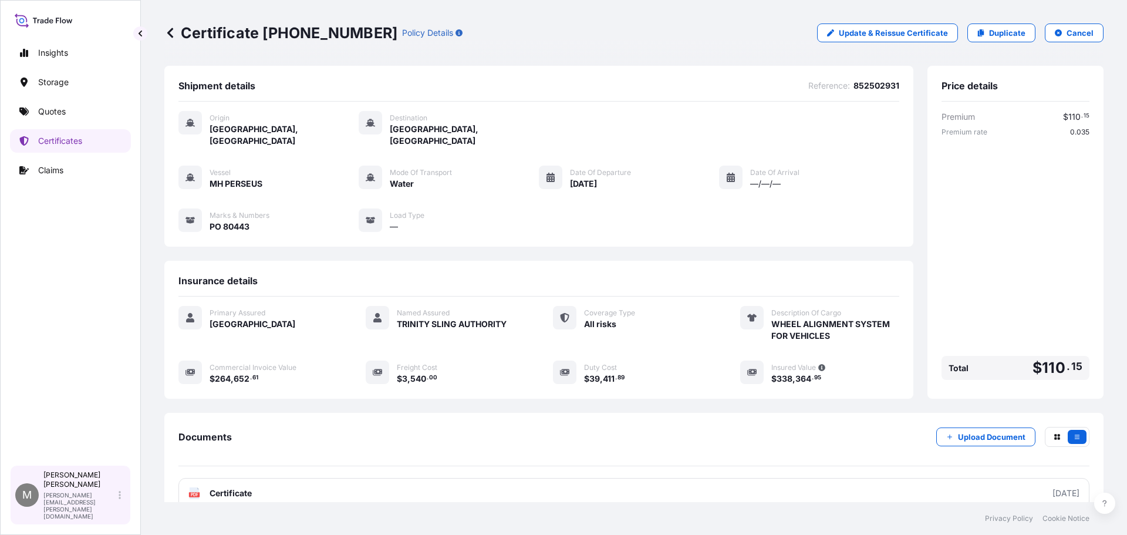
click at [121, 509] on div "Mike Lee michael.lee@psabdp.com" at bounding box center [84, 494] width 82 height 49
